Goal: Find specific page/section: Find specific page/section

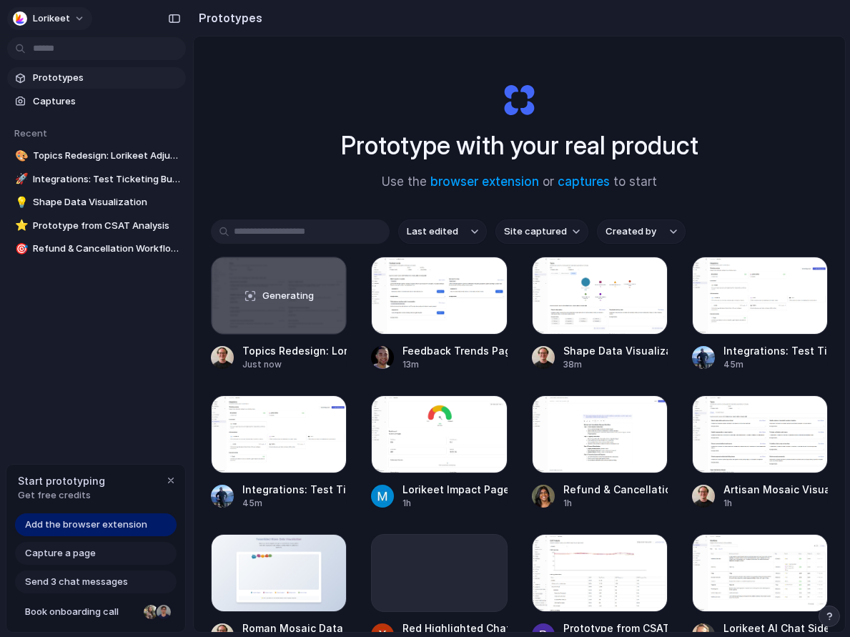
click at [64, 18] on span "Lorikeet" at bounding box center [51, 18] width 37 height 14
click at [64, 18] on div "Settings Invite members Change theme Sign out" at bounding box center [425, 318] width 850 height 637
click at [42, 155] on span "Topics Redesign: Lorikeet Adjustment" at bounding box center [106, 156] width 147 height 14
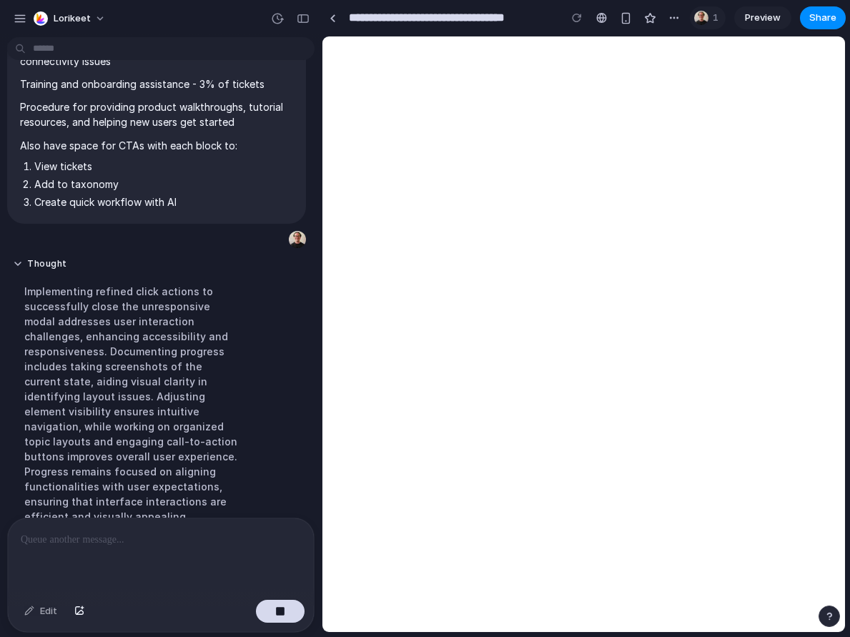
scroll to position [873, 0]
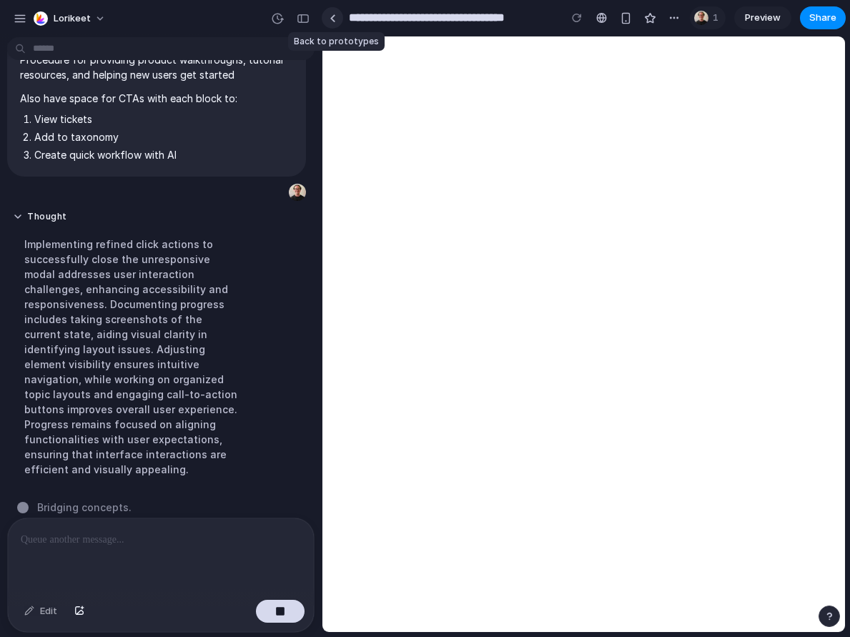
click at [330, 20] on div at bounding box center [333, 18] width 6 height 8
